Goal: Task Accomplishment & Management: Use online tool/utility

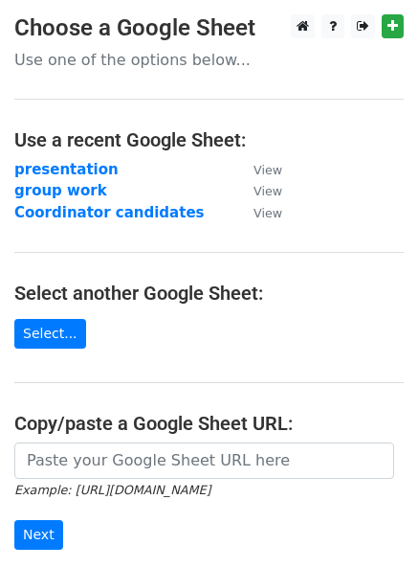
click at [61, 165] on strong "presentation" at bounding box center [66, 169] width 104 height 17
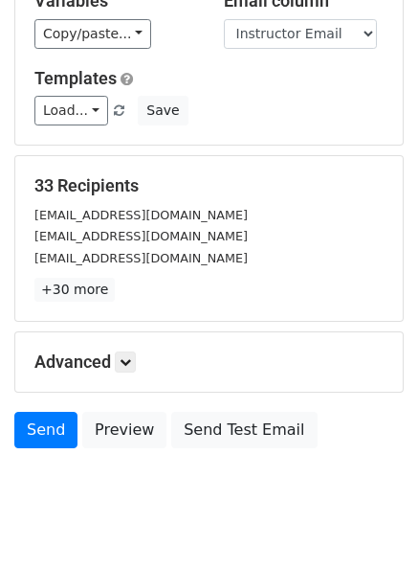
scroll to position [211, 0]
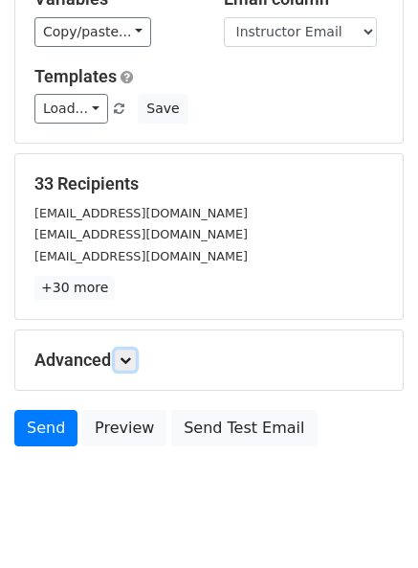
click at [136, 350] on link at bounding box center [125, 359] width 21 height 21
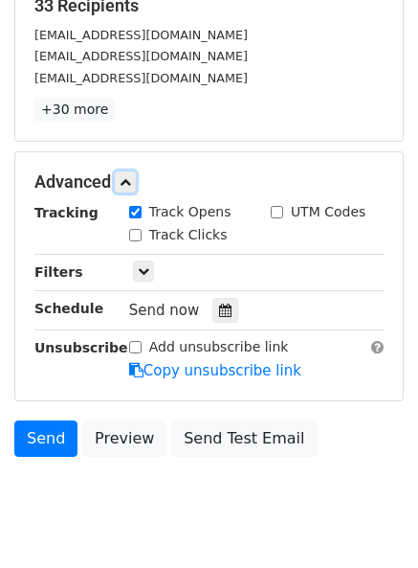
scroll to position [390, 0]
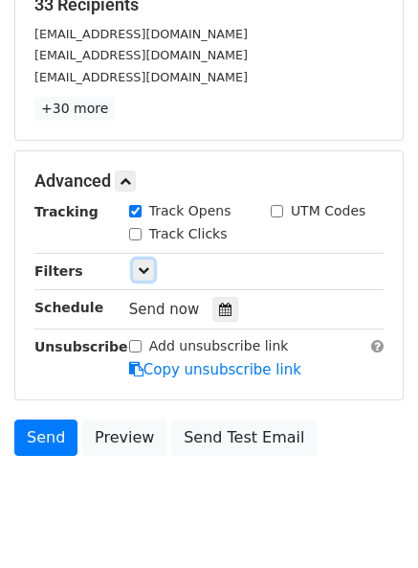
click at [144, 269] on icon at bounding box center [143, 269] width 11 height 11
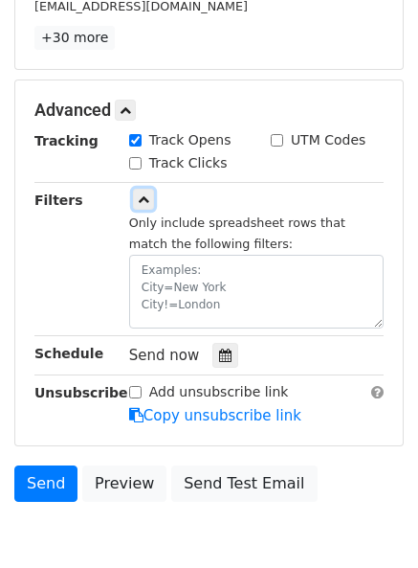
scroll to position [460, 0]
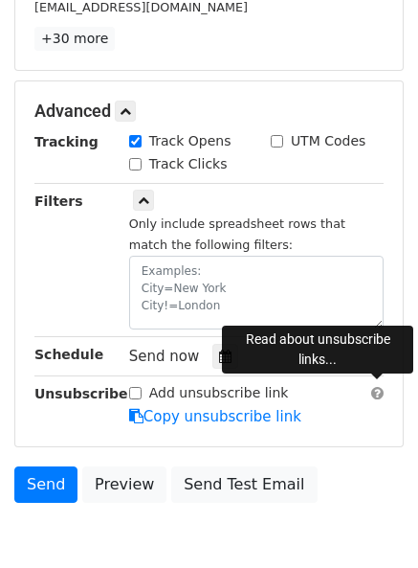
click at [380, 390] on span at bounding box center [378, 393] width 12 height 14
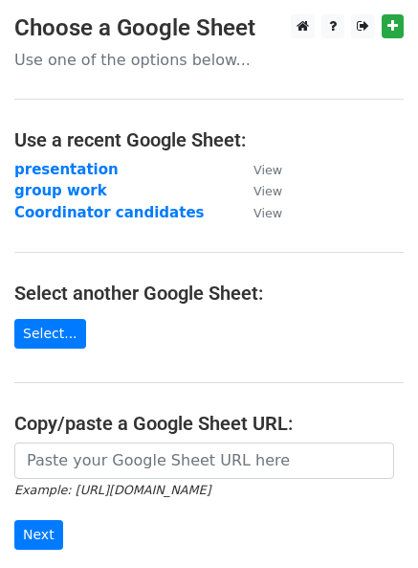
click at [56, 169] on strong "presentation" at bounding box center [66, 169] width 104 height 17
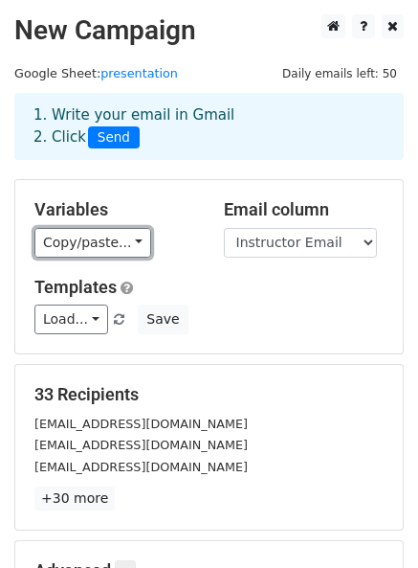
click at [114, 248] on link "Copy/paste..." at bounding box center [92, 243] width 117 height 30
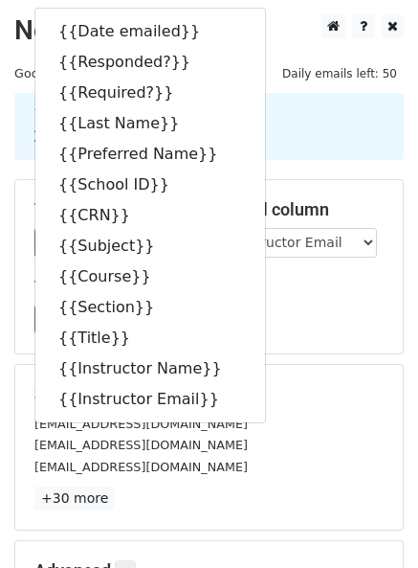
click at [329, 304] on div "Load... No templates saved Save" at bounding box center [209, 319] width 378 height 30
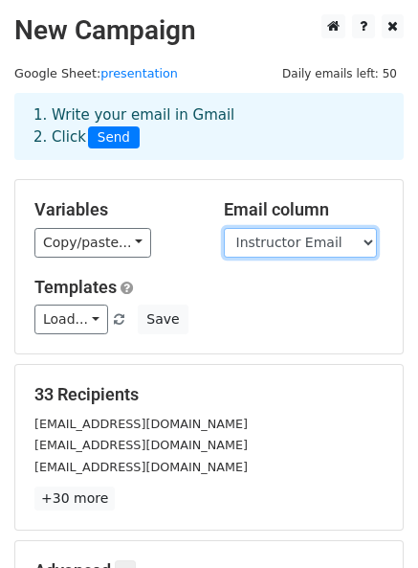
click at [298, 242] on select "Date emailed Responded? Required? Last Name Preferred Name School ID CRN Subjec…" at bounding box center [300, 243] width 153 height 30
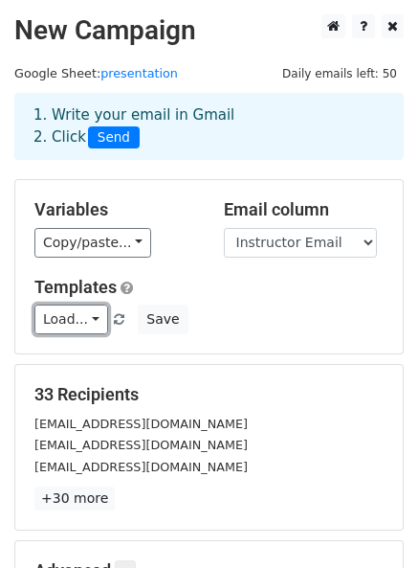
click at [71, 317] on link "Load..." at bounding box center [71, 319] width 74 height 30
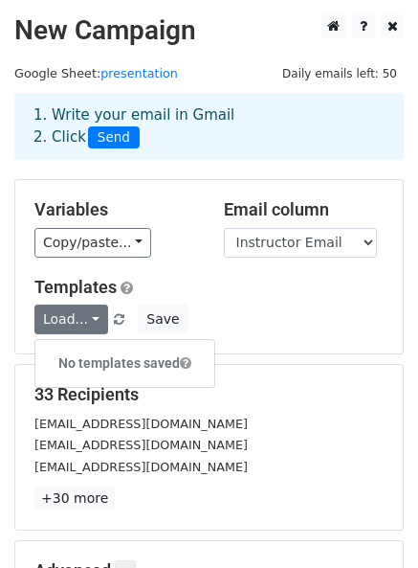
click at [230, 300] on div "Templates Load... No templates saved Save" at bounding box center [209, 306] width 378 height 58
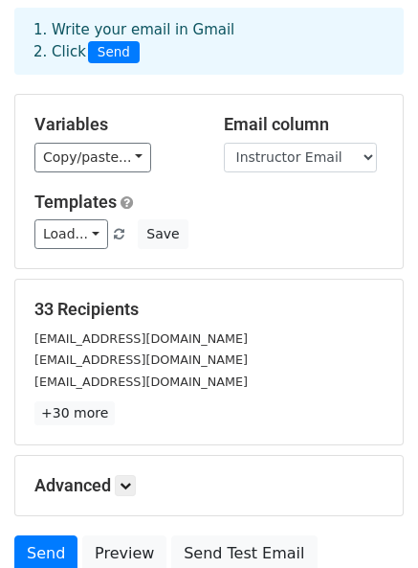
scroll to position [248, 0]
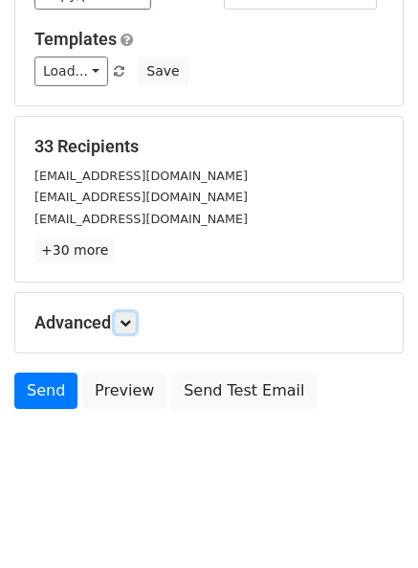
click at [121, 317] on link at bounding box center [125, 322] width 21 height 21
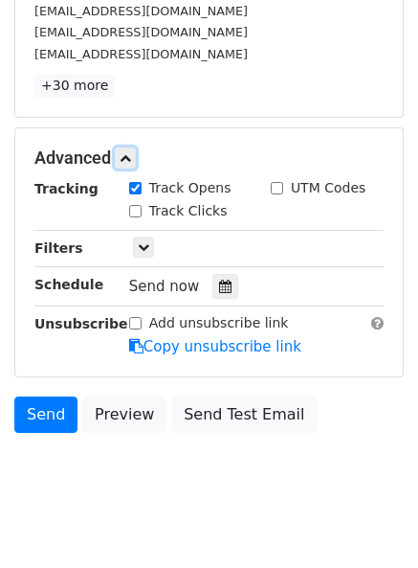
scroll to position [426, 0]
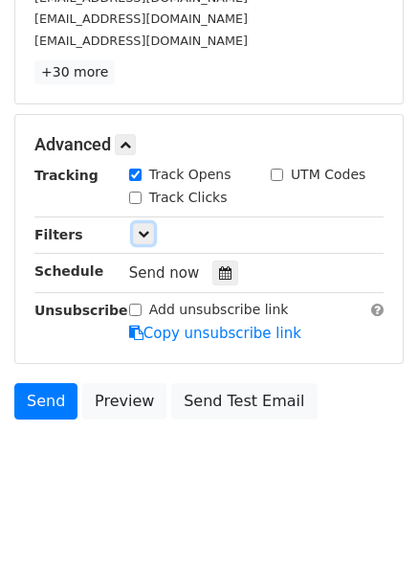
click at [141, 233] on icon at bounding box center [143, 233] width 11 height 11
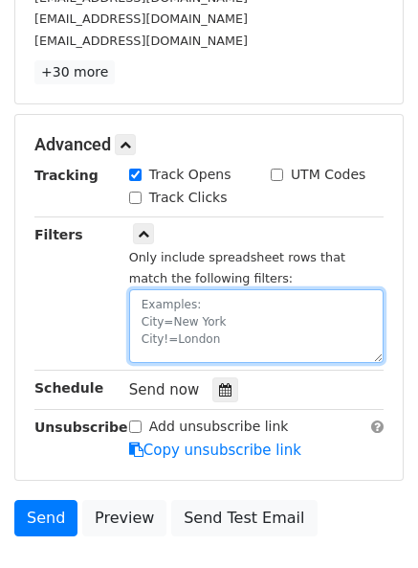
click at [213, 323] on textarea at bounding box center [256, 326] width 255 height 74
paste textarea "Responded?"
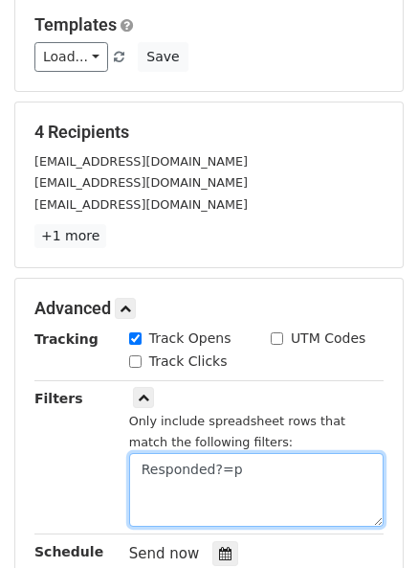
scroll to position [261, 0]
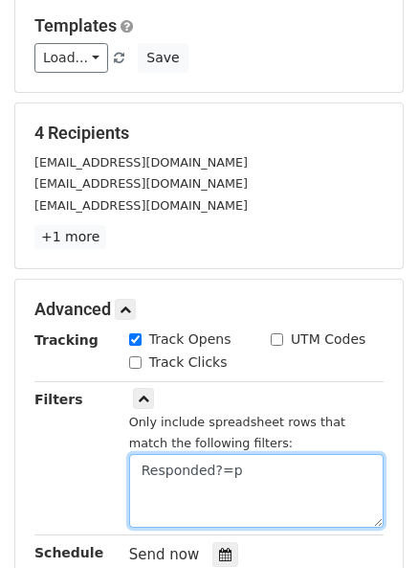
type textarea "Responded?=p"
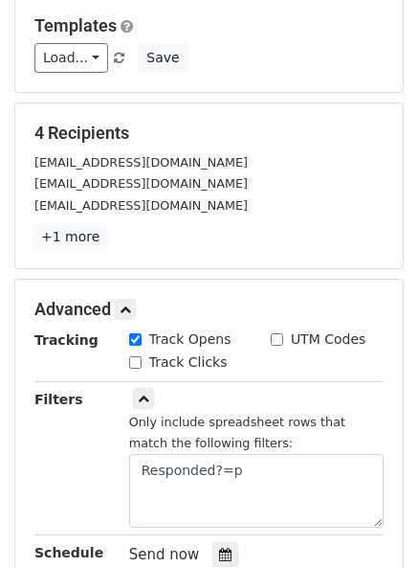
click at [65, 246] on link "+1 more" at bounding box center [70, 237] width 72 height 24
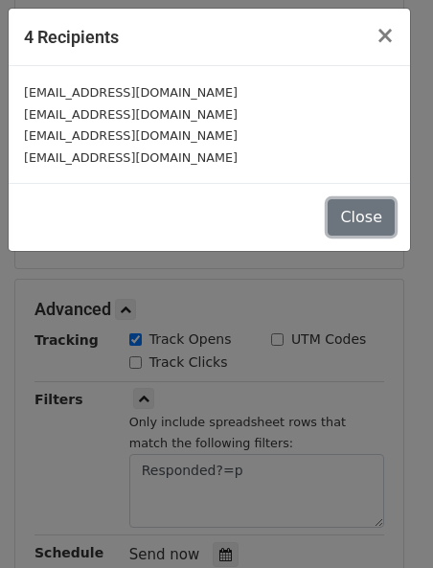
click at [358, 208] on button "Close" at bounding box center [360, 217] width 67 height 36
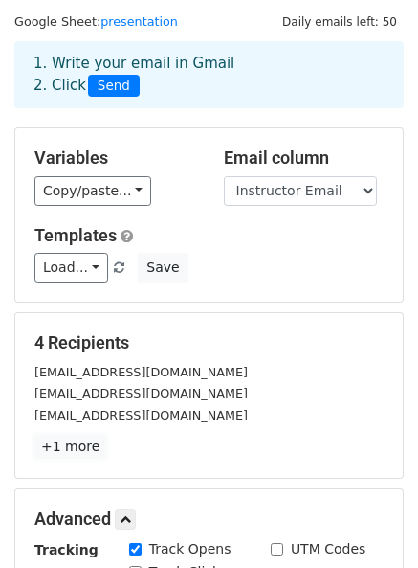
scroll to position [51, 0]
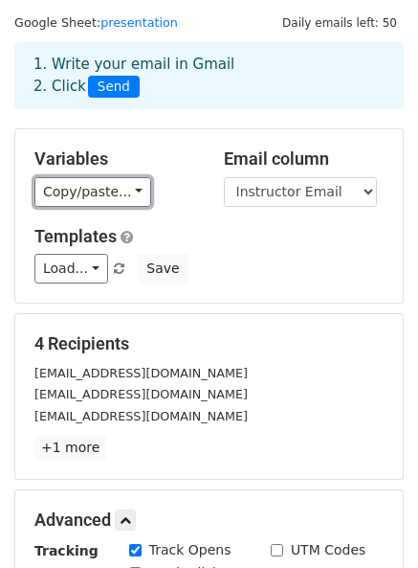
click at [106, 194] on link "Copy/paste..." at bounding box center [92, 192] width 117 height 30
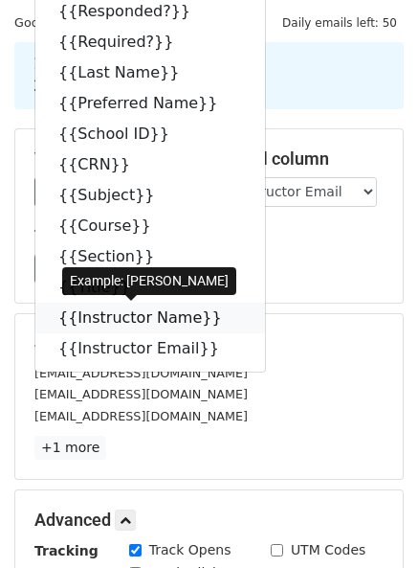
click at [130, 317] on link "{{Instructor Name}}" at bounding box center [150, 318] width 230 height 31
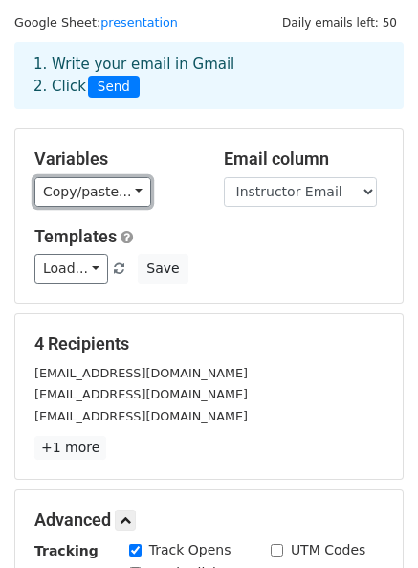
click at [100, 201] on link "Copy/paste..." at bounding box center [92, 192] width 117 height 30
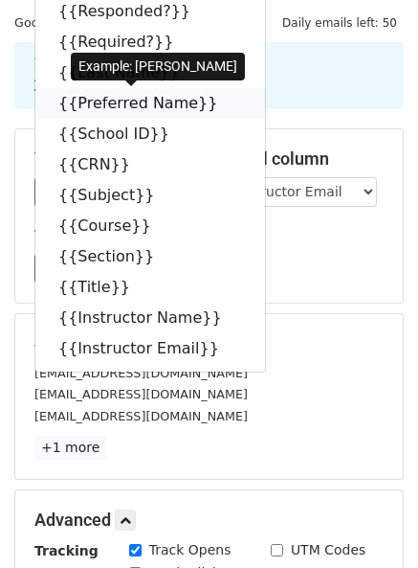
click at [138, 102] on link "{{Preferred Name}}" at bounding box center [150, 103] width 230 height 31
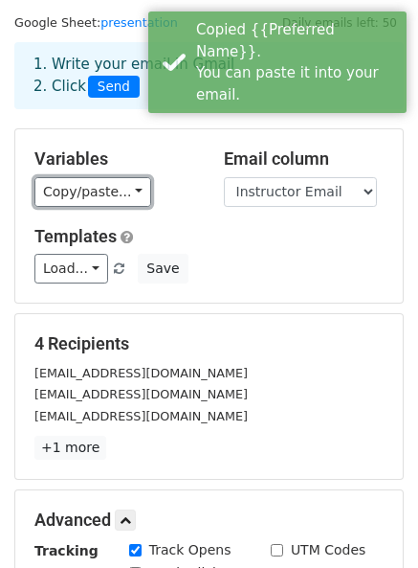
click at [102, 191] on link "Copy/paste..." at bounding box center [92, 192] width 117 height 30
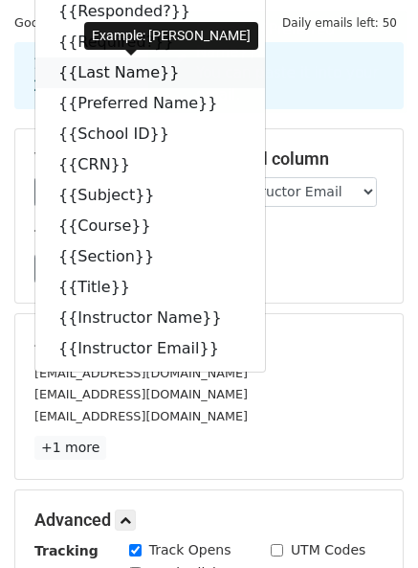
click at [110, 70] on link "{{Last Name}}" at bounding box center [150, 72] width 230 height 31
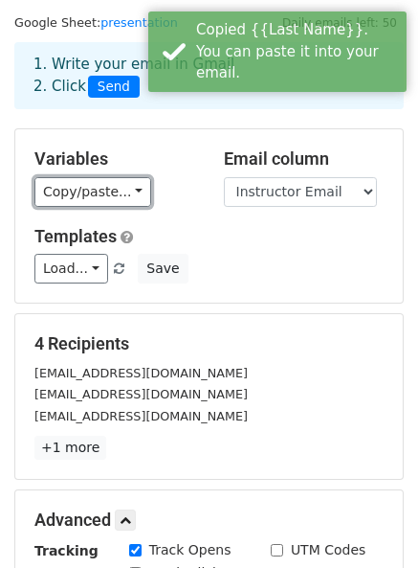
click at [78, 188] on link "Copy/paste..." at bounding box center [92, 192] width 117 height 30
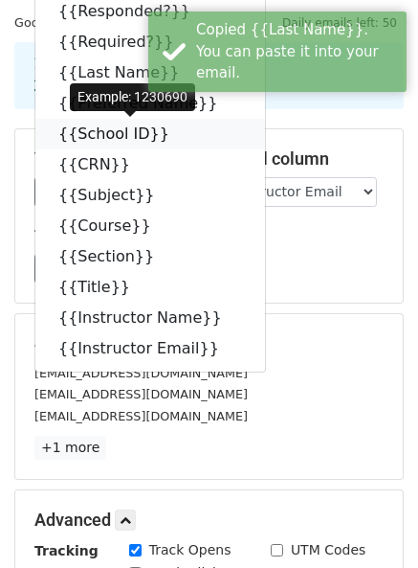
click at [107, 131] on link "{{School ID}}" at bounding box center [150, 134] width 230 height 31
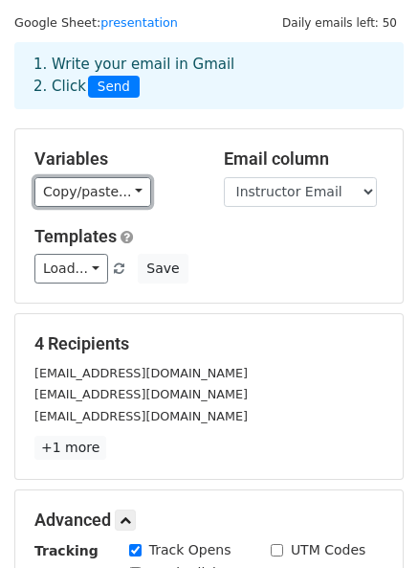
click at [117, 195] on link "Copy/paste..." at bounding box center [92, 192] width 117 height 30
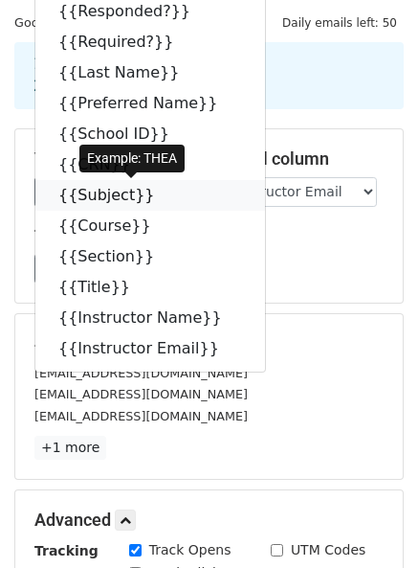
click at [117, 195] on link "{{Subject}}" at bounding box center [150, 195] width 230 height 31
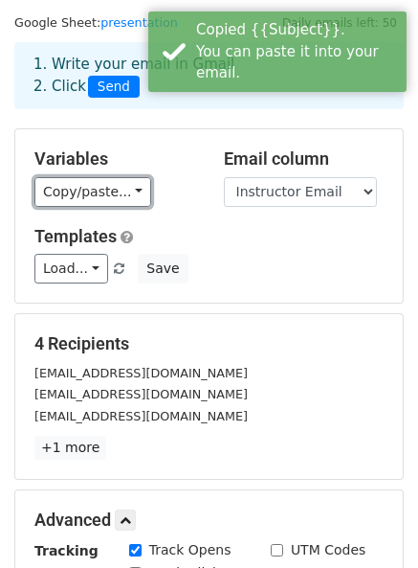
click at [105, 191] on link "Copy/paste..." at bounding box center [92, 192] width 117 height 30
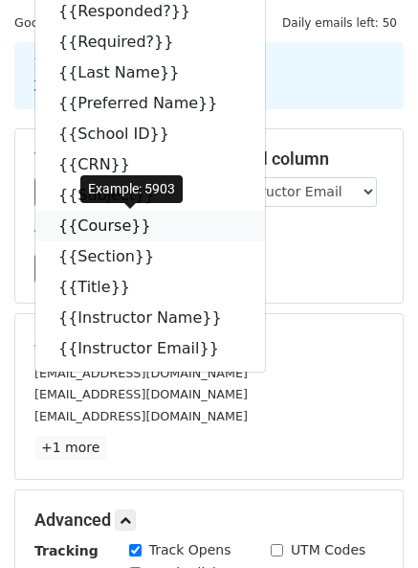
click at [113, 218] on link "{{Course}}" at bounding box center [150, 226] width 230 height 31
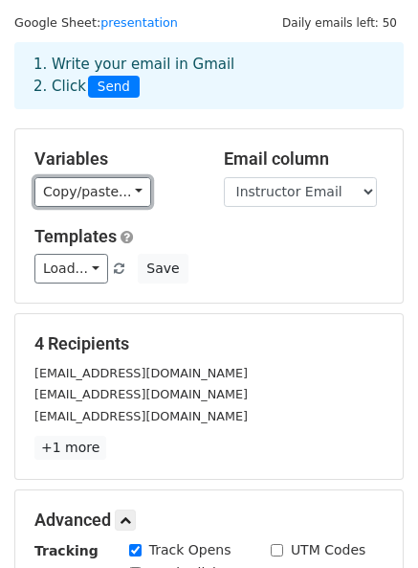
click at [68, 198] on link "Copy/paste..." at bounding box center [92, 192] width 117 height 30
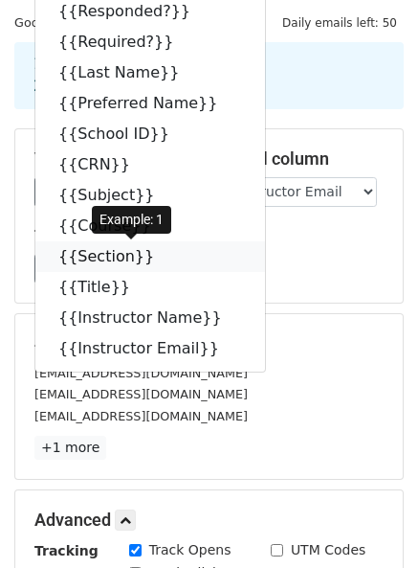
click at [87, 254] on link "{{Section}}" at bounding box center [150, 256] width 230 height 31
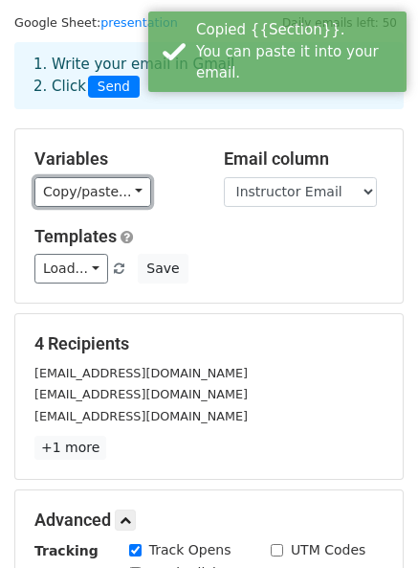
click at [82, 177] on link "Copy/paste..." at bounding box center [92, 192] width 117 height 30
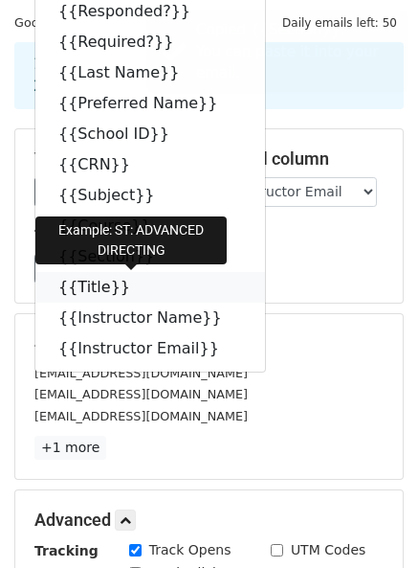
click at [84, 284] on link "{{Title}}" at bounding box center [150, 287] width 230 height 31
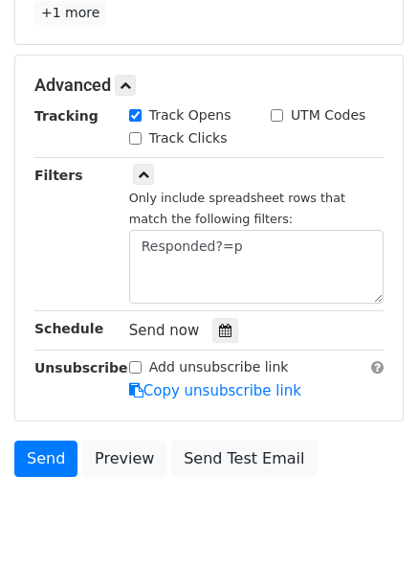
scroll to position [486, 0]
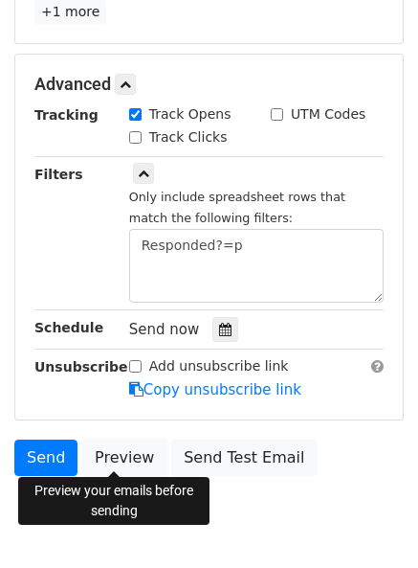
click at [92, 470] on link "Preview" at bounding box center [124, 457] width 84 height 36
click at [132, 452] on link "Preview" at bounding box center [124, 457] width 84 height 36
click at [129, 443] on link "Preview" at bounding box center [124, 457] width 84 height 36
click at [118, 443] on link "Preview" at bounding box center [124, 457] width 84 height 36
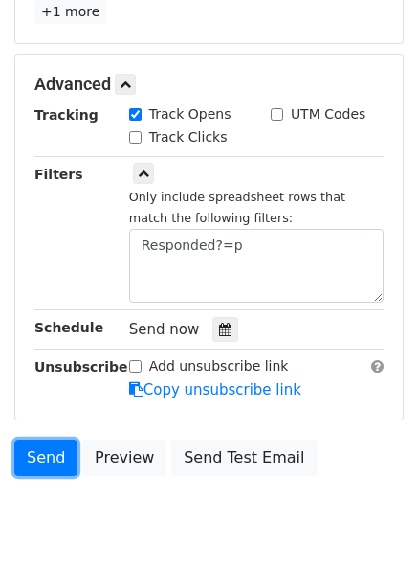
click at [59, 462] on link "Send" at bounding box center [45, 457] width 63 height 36
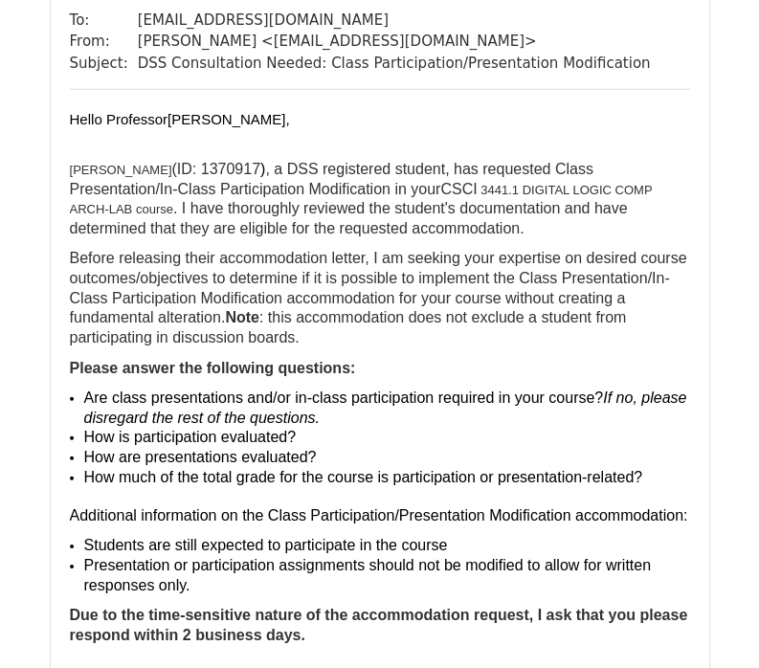
scroll to position [1548, 0]
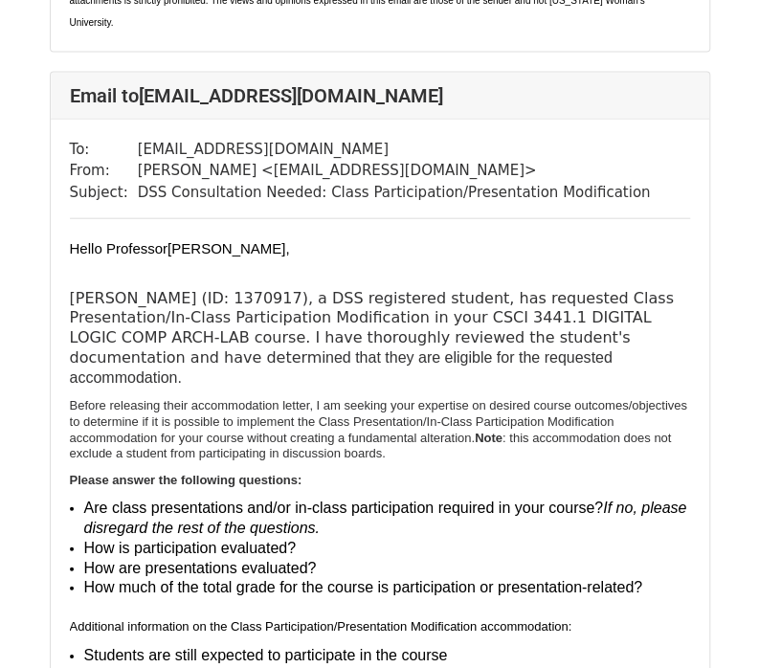
scroll to position [1357, 0]
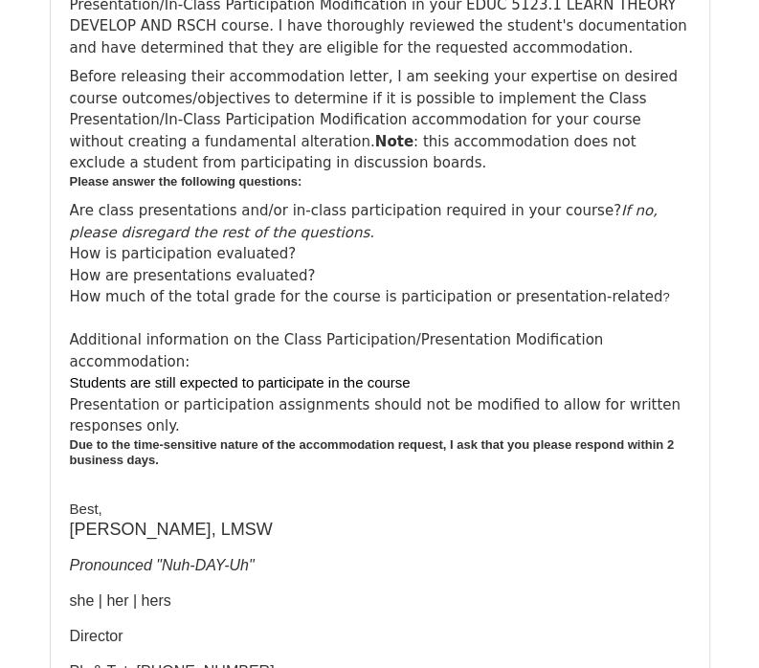
scroll to position [375, 0]
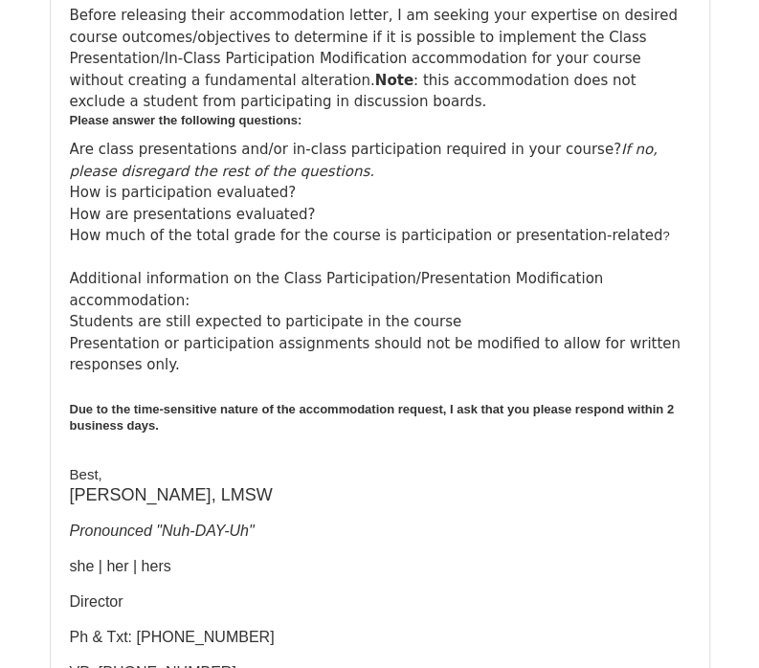
scroll to position [1778, 0]
